Goal: Task Accomplishment & Management: Manage account settings

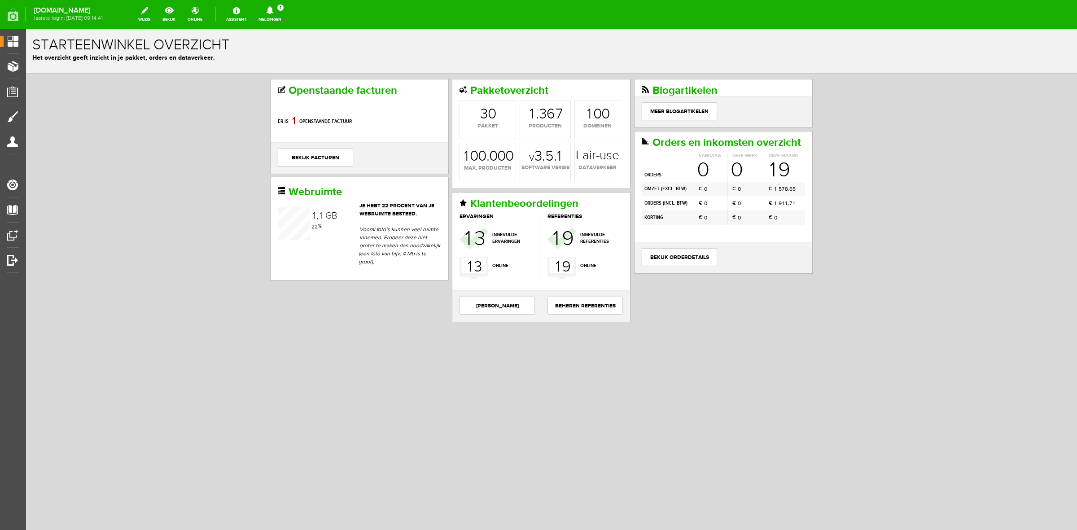
click at [281, 12] on icon at bounding box center [269, 10] width 23 height 8
click at [287, 66] on b "[PERSON_NAME]" at bounding box center [263, 70] width 49 height 8
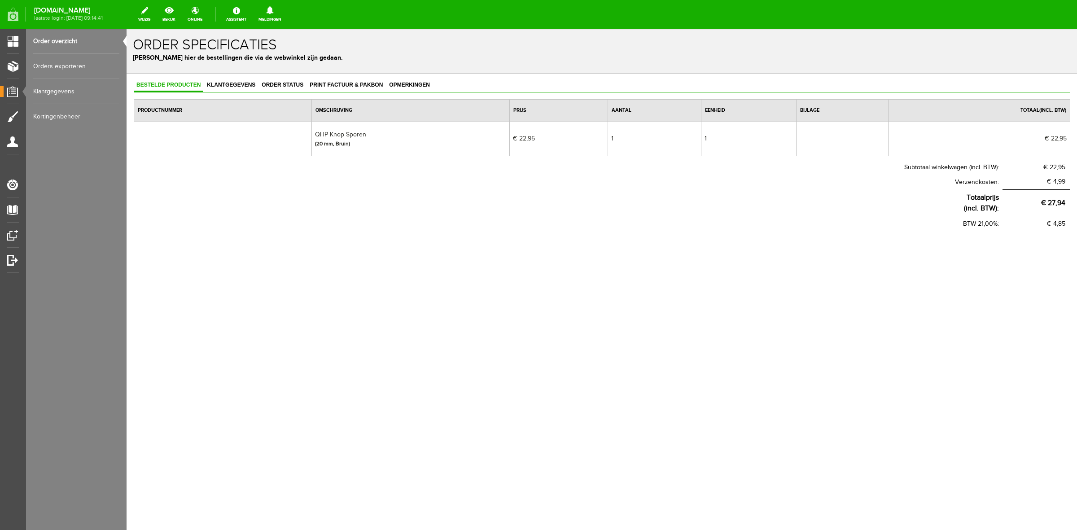
click at [75, 70] on link "Orders exporteren" at bounding box center [76, 66] width 86 height 25
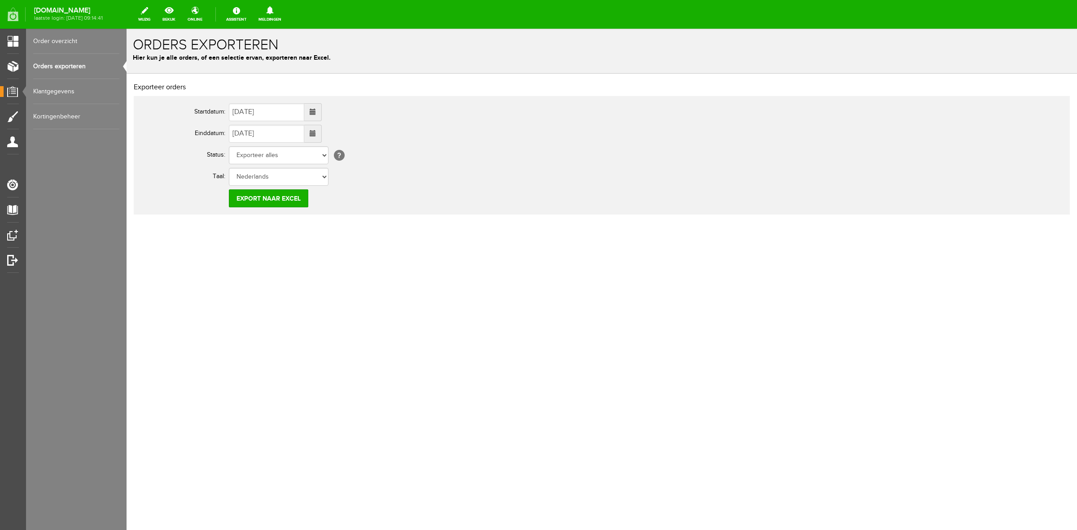
click at [75, 41] on link "Order overzicht" at bounding box center [76, 41] width 86 height 25
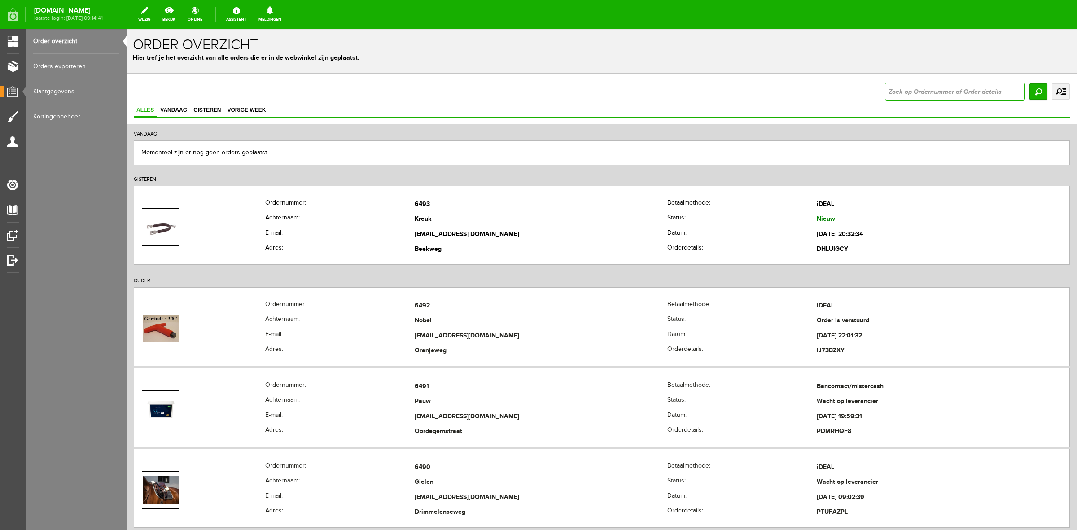
click at [887, 97] on input "text" at bounding box center [955, 92] width 140 height 18
type input "knop sporen"
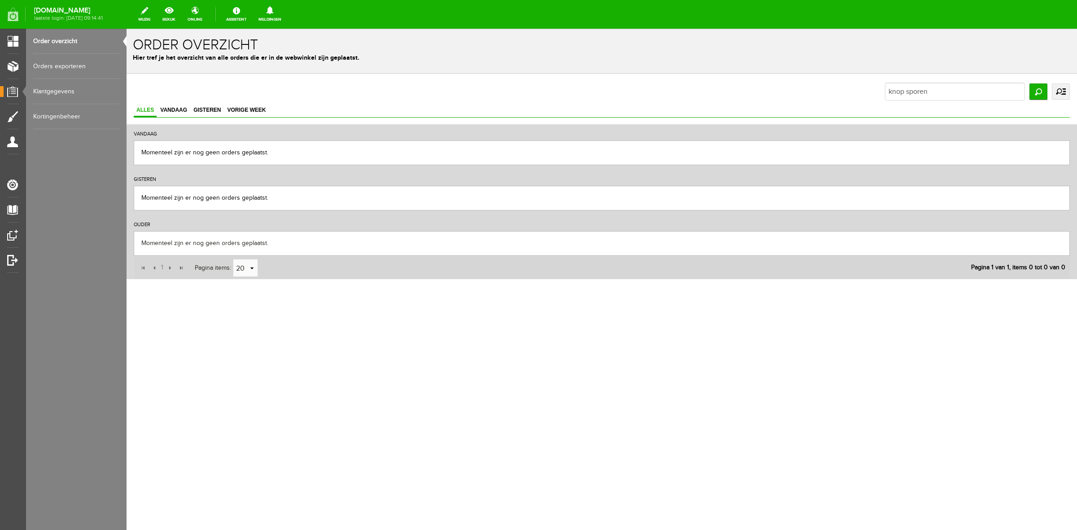
click at [79, 56] on link "Orders exporteren" at bounding box center [76, 66] width 86 height 25
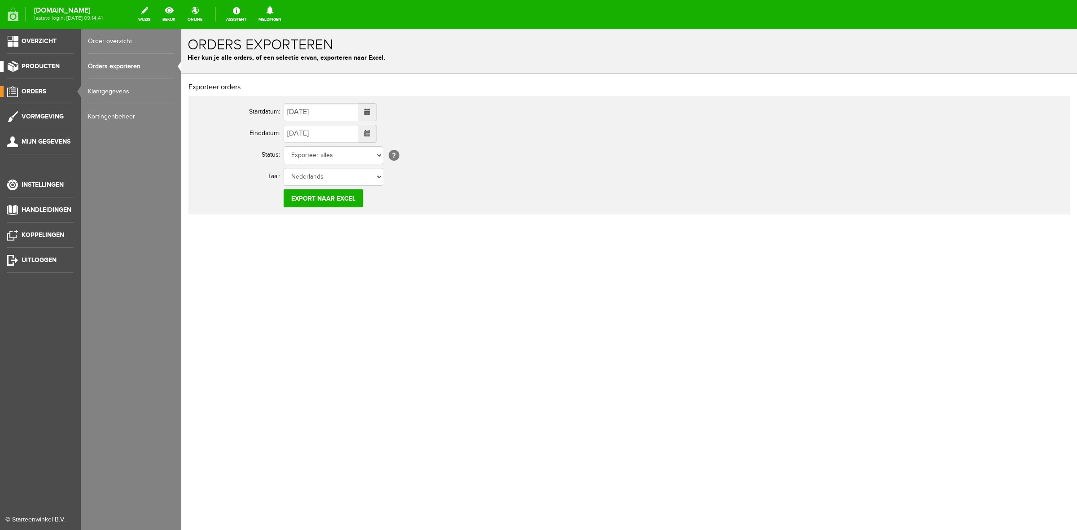
click at [22, 64] on span "Producten" at bounding box center [41, 66] width 38 height 8
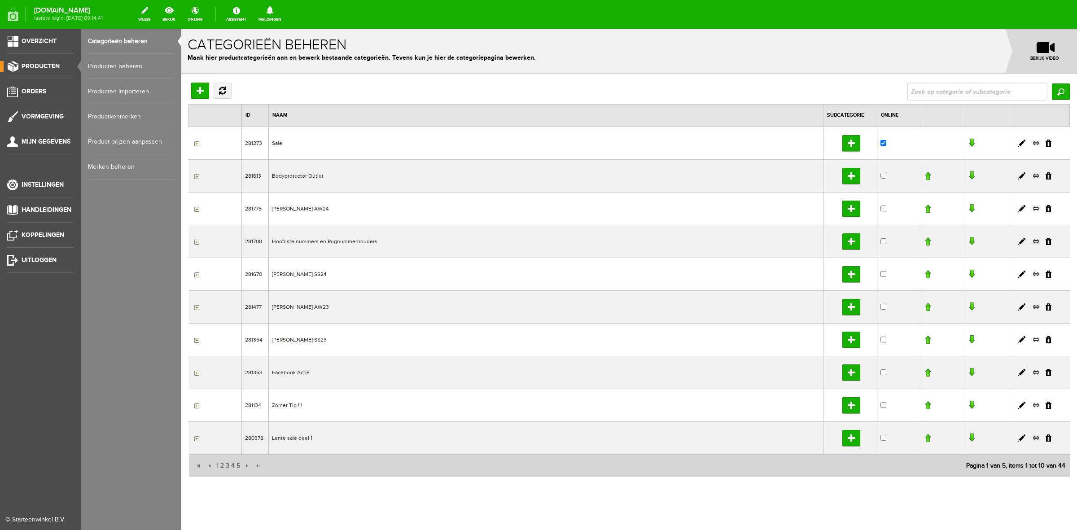
click at [111, 69] on link "Producten beheren" at bounding box center [131, 66] width 86 height 25
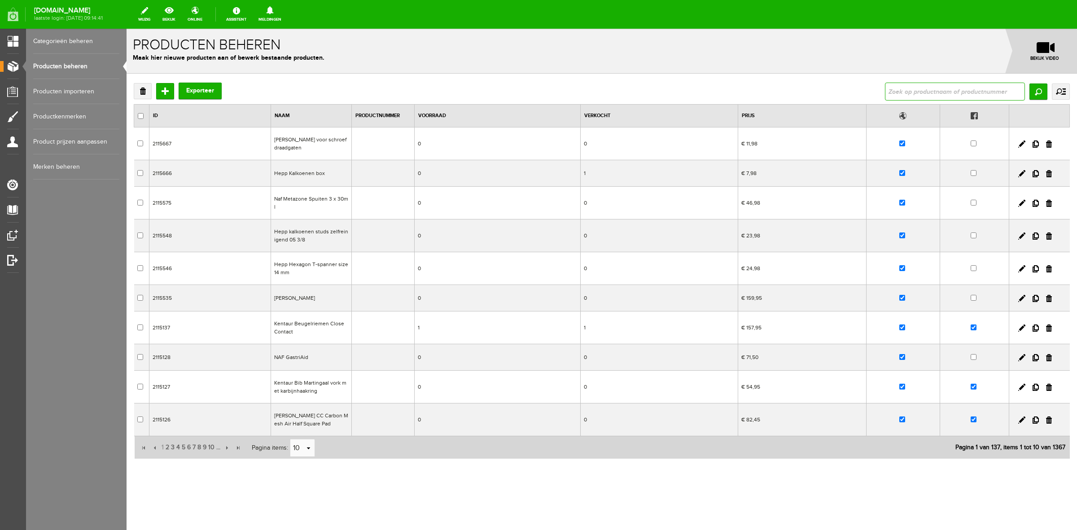
click at [901, 90] on input "text" at bounding box center [955, 92] width 140 height 18
type input "knop sporen"
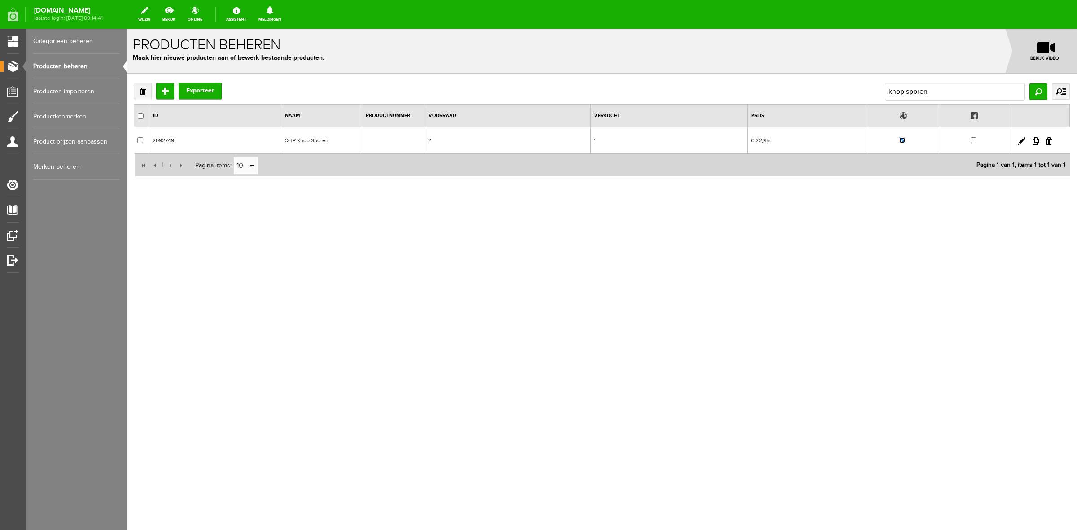
click at [900, 140] on input "checkbox" at bounding box center [902, 140] width 6 height 6
checkbox input "false"
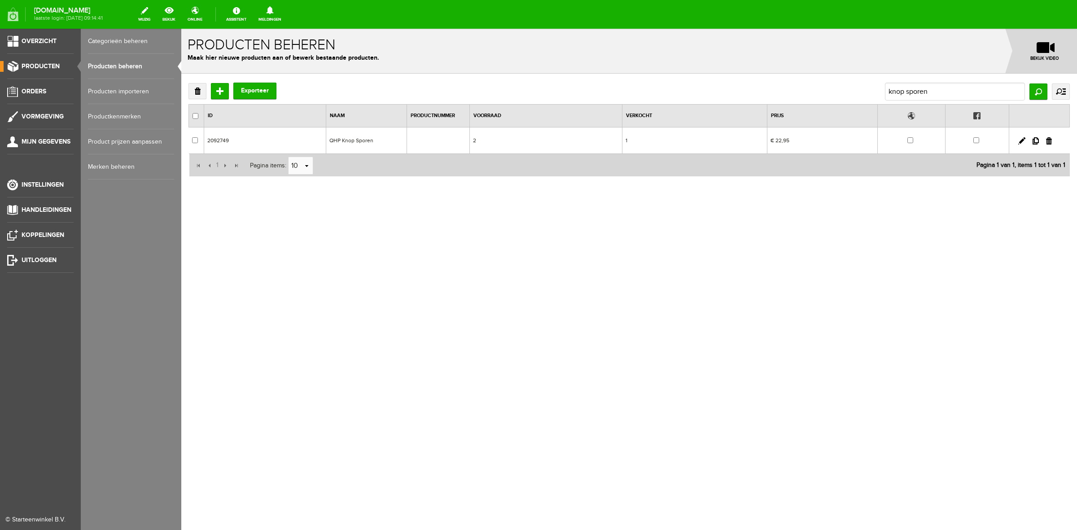
click at [53, 66] on span "Producten" at bounding box center [41, 66] width 38 height 8
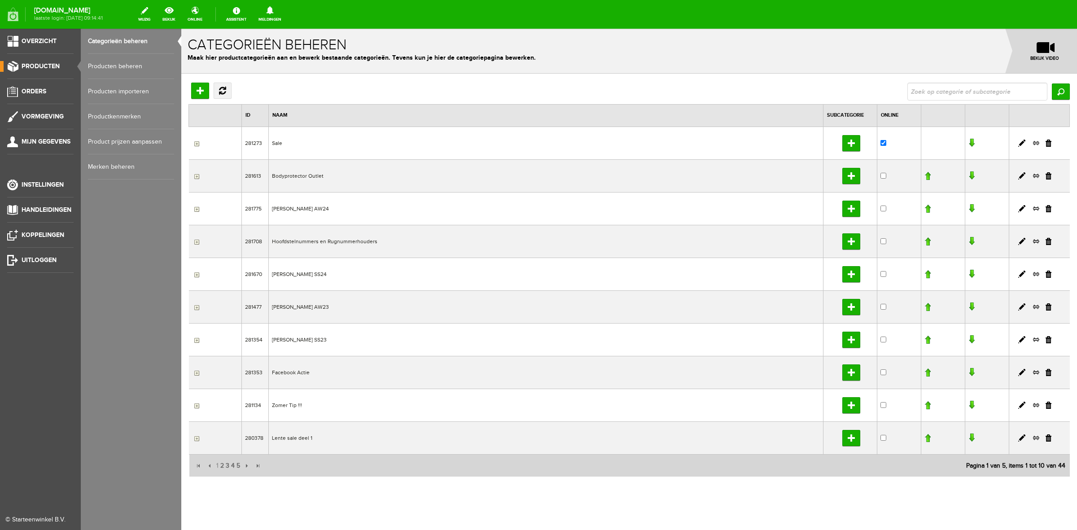
click at [31, 70] on link "Producten" at bounding box center [37, 66] width 74 height 11
click at [33, 99] on li "Orders" at bounding box center [40, 95] width 66 height 18
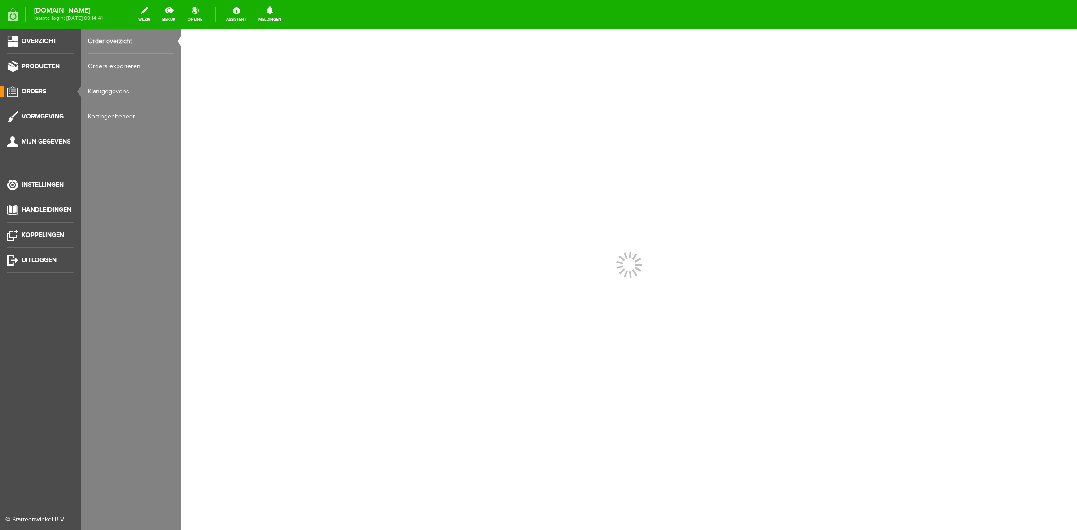
click at [85, 58] on ul "Order overzicht Orders exporteren Klantgegevens Kortingenbeheer" at bounding box center [131, 79] width 101 height 101
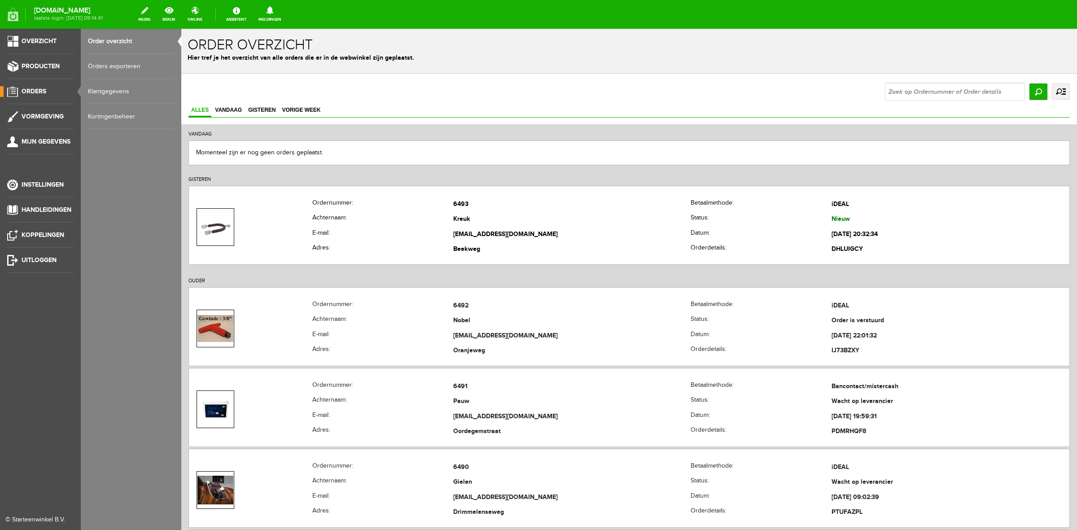
click at [127, 66] on link "Orders exporteren" at bounding box center [131, 66] width 86 height 25
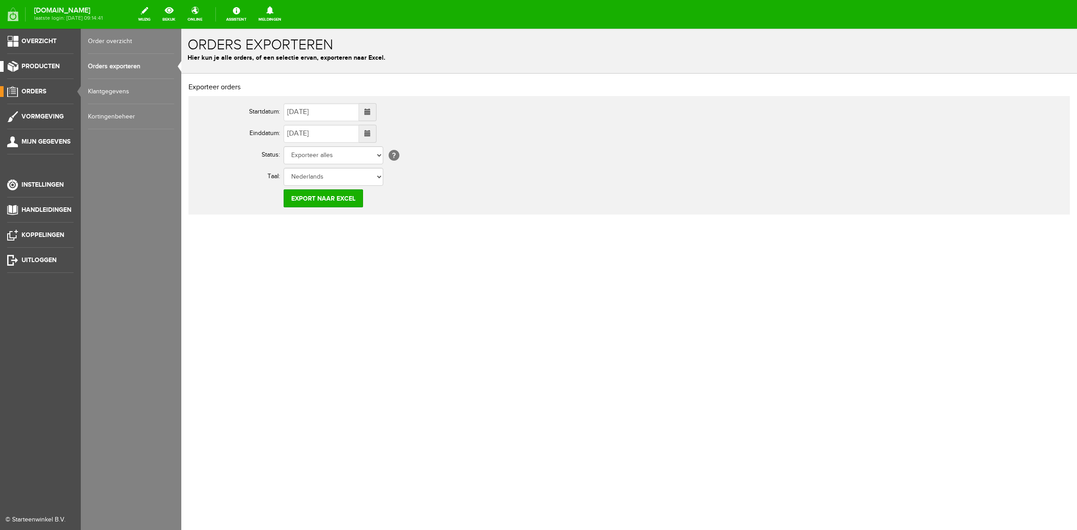
click at [31, 64] on span "Producten" at bounding box center [41, 66] width 38 height 8
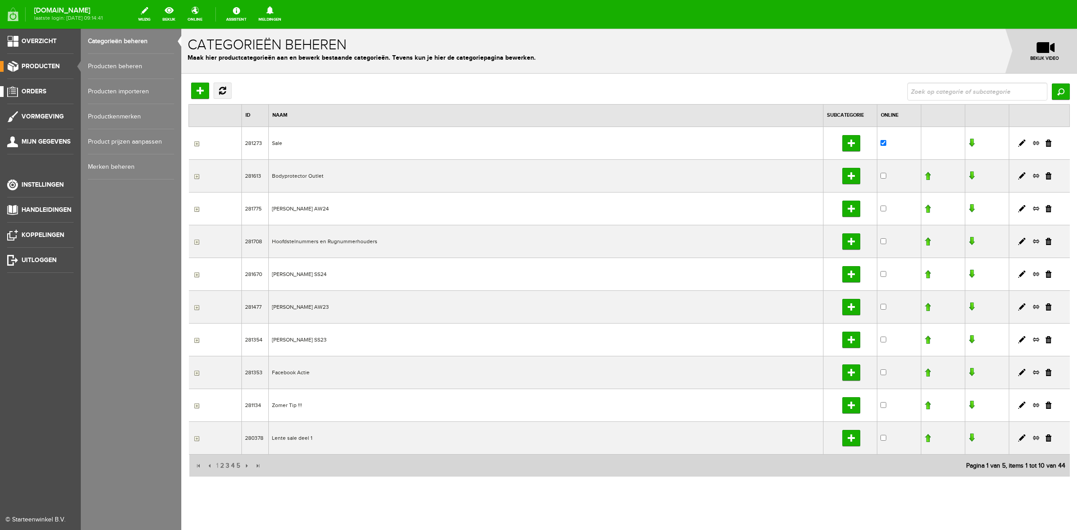
click at [37, 90] on span "Orders" at bounding box center [34, 92] width 25 height 8
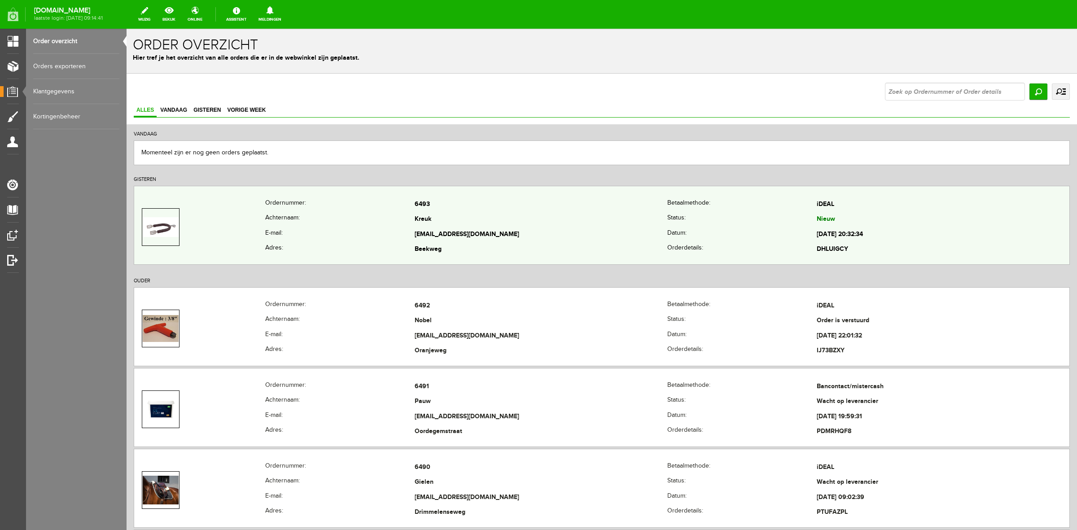
click at [301, 222] on th "Achternaam:" at bounding box center [339, 219] width 149 height 15
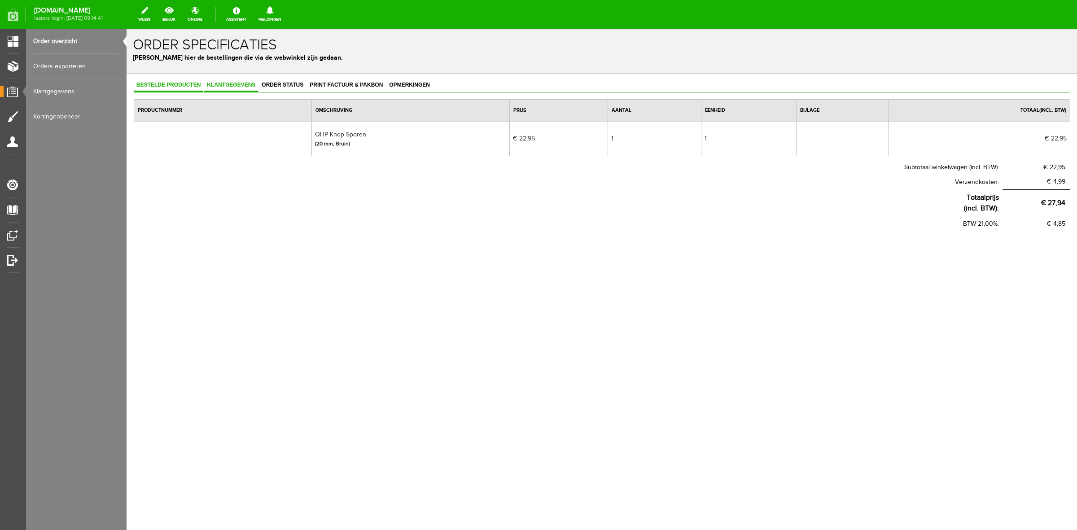
click at [241, 87] on span "Klantgegevens" at bounding box center [231, 85] width 54 height 6
